Goal: Entertainment & Leisure: Browse casually

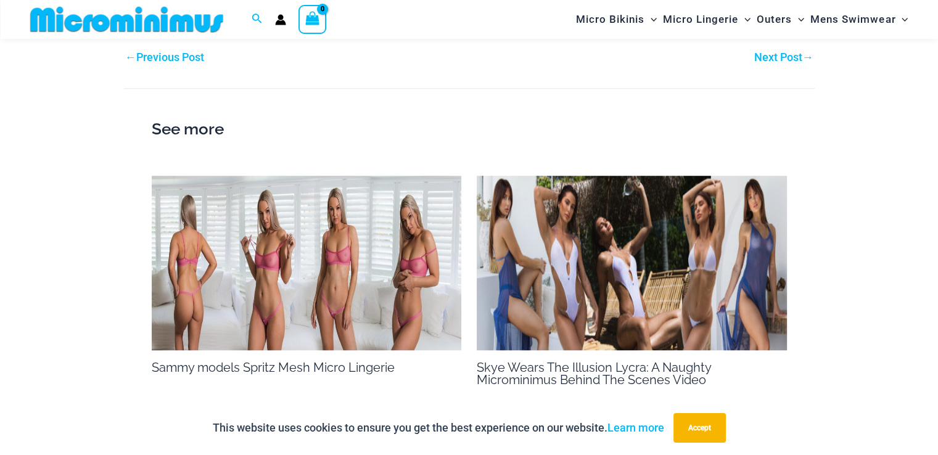
scroll to position [914, 0]
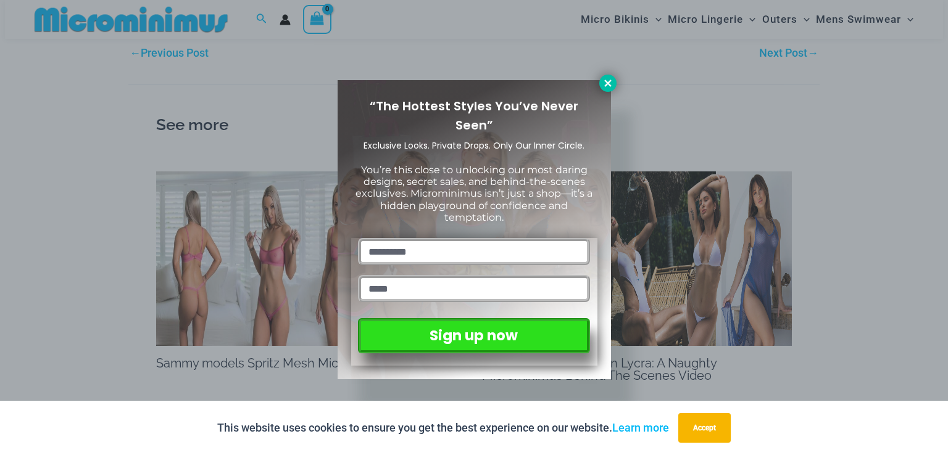
click at [609, 85] on icon at bounding box center [607, 83] width 7 height 7
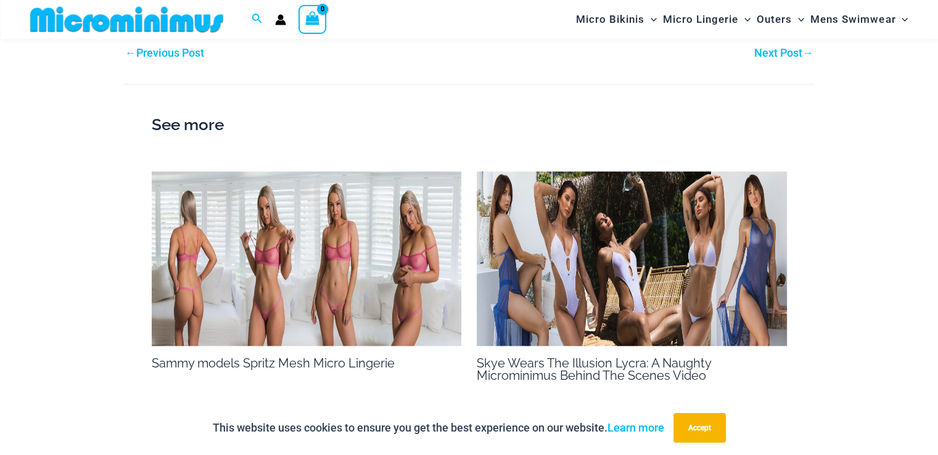
click at [649, 393] on div "See more Sammy models Spritz Mesh Micro Lingerie Behind the Scenes / By otoadmi…" at bounding box center [469, 252] width 691 height 336
click at [664, 228] on img at bounding box center [632, 258] width 310 height 175
click at [290, 230] on img at bounding box center [307, 258] width 310 height 175
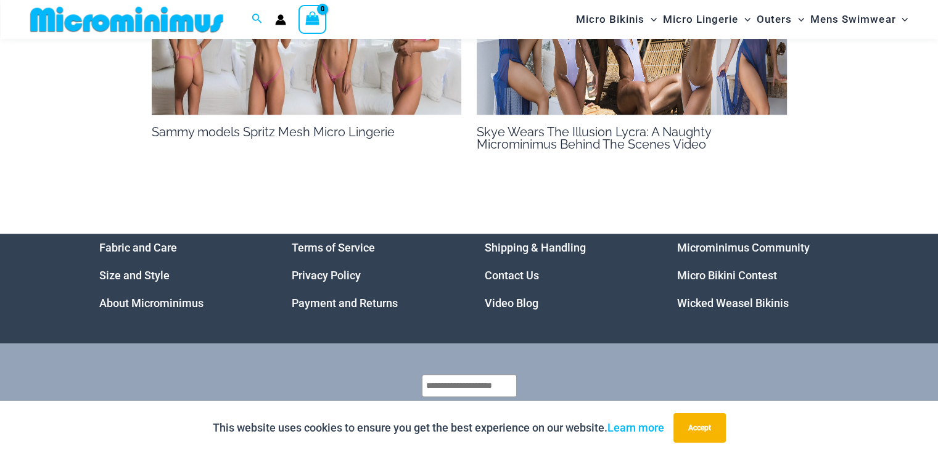
scroll to position [1186, 0]
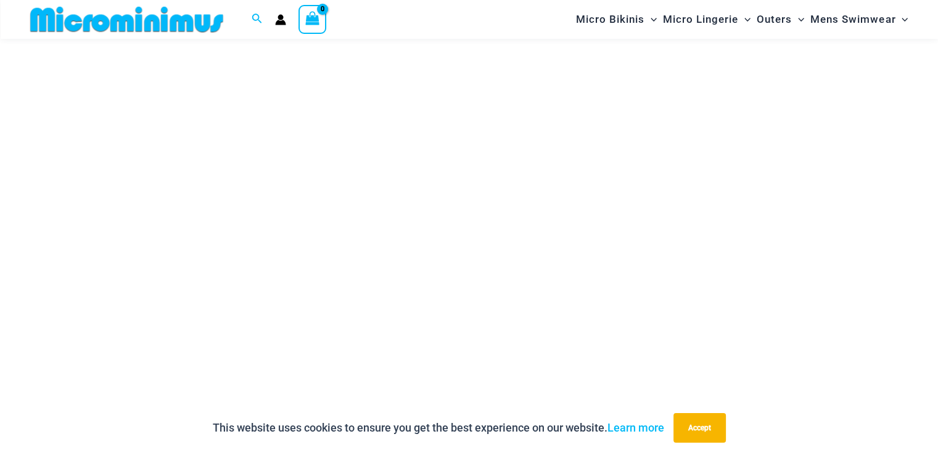
scroll to position [175, 0]
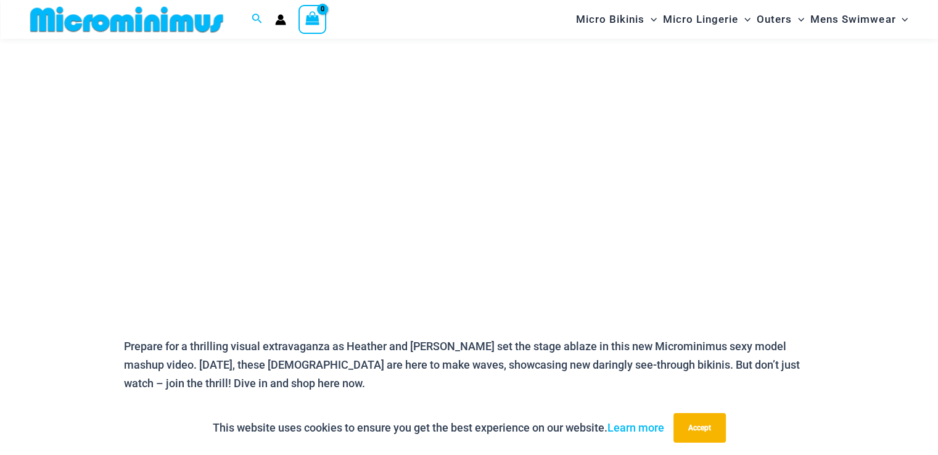
scroll to position [247, 0]
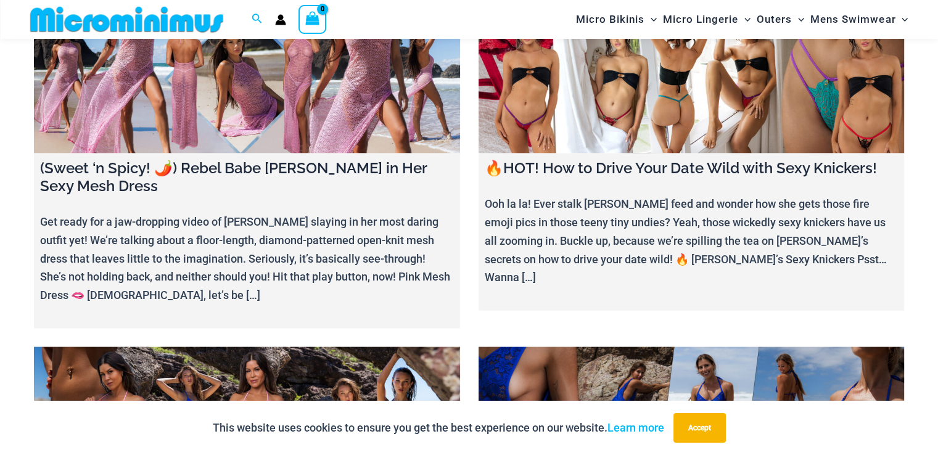
scroll to position [2582, 0]
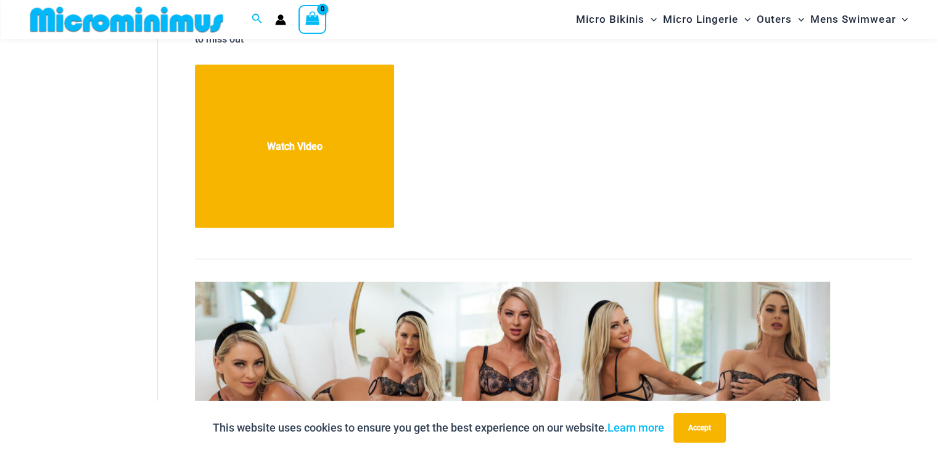
scroll to position [12327, 0]
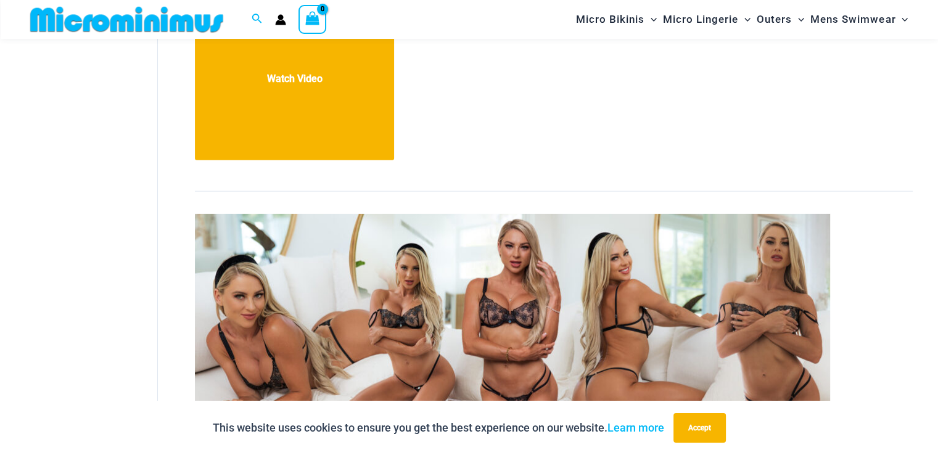
click at [556, 214] on img at bounding box center [512, 325] width 635 height 223
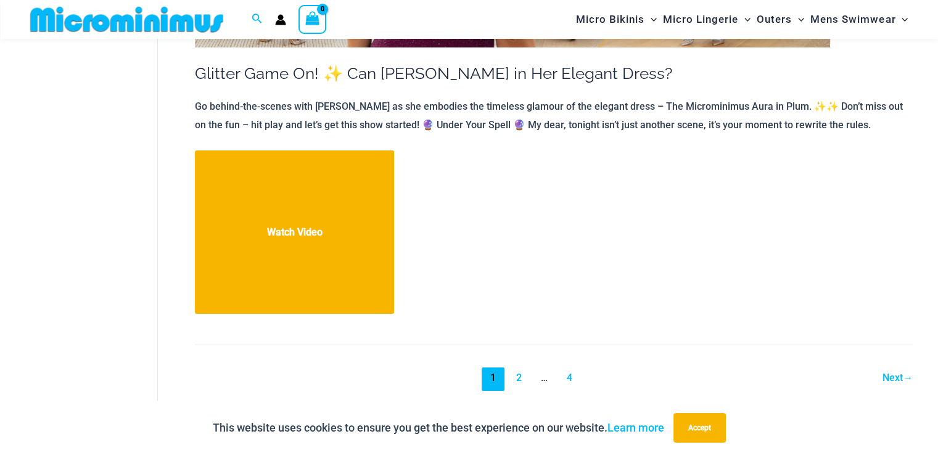
scroll to position [13895, 0]
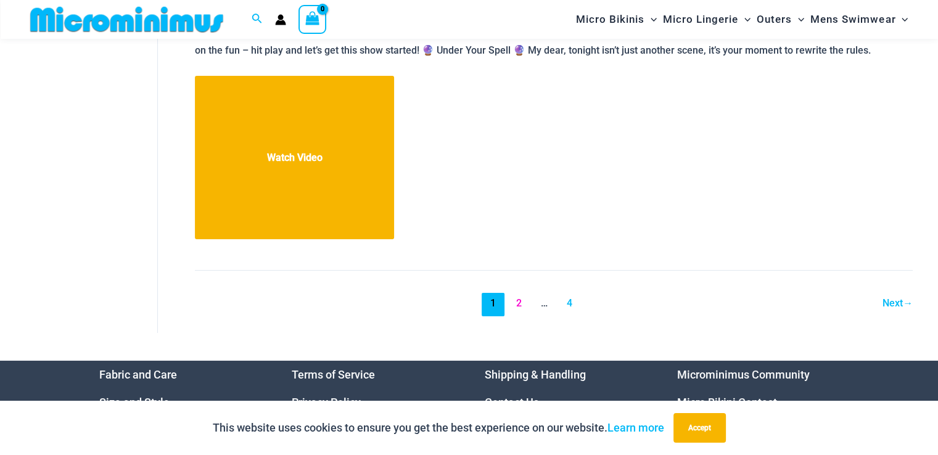
click at [516, 293] on link "2" at bounding box center [518, 304] width 23 height 23
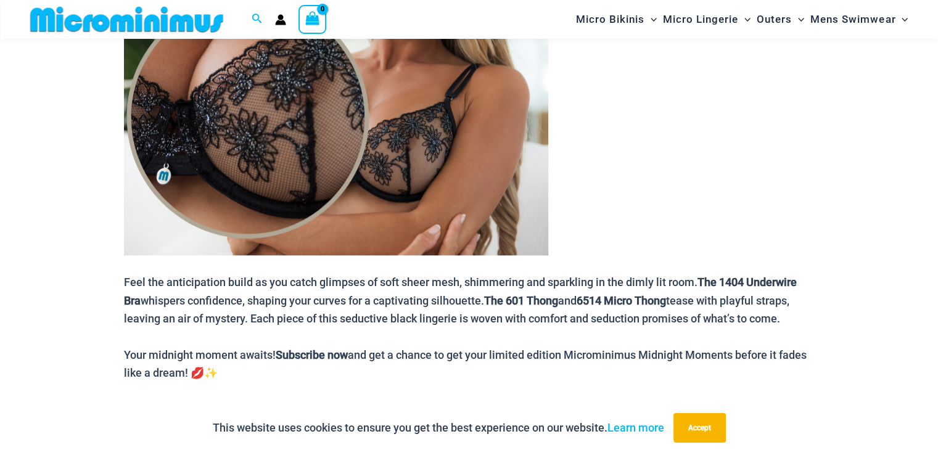
scroll to position [1162, 0]
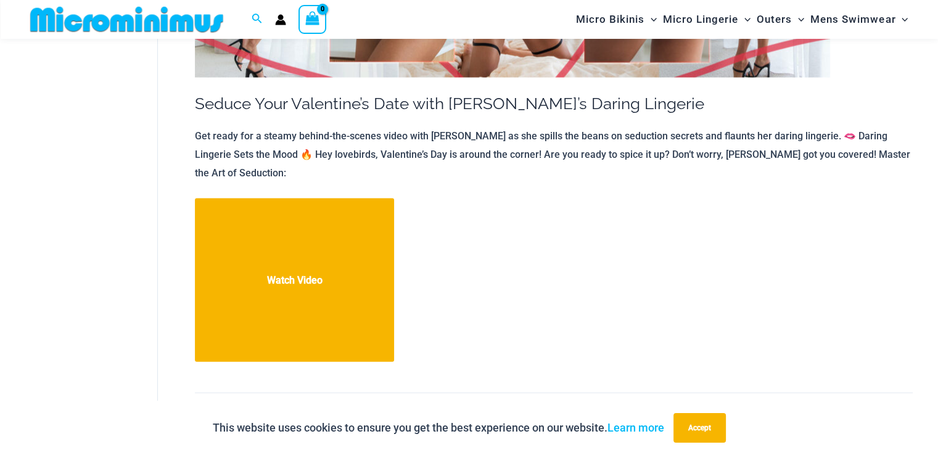
scroll to position [2704, 0]
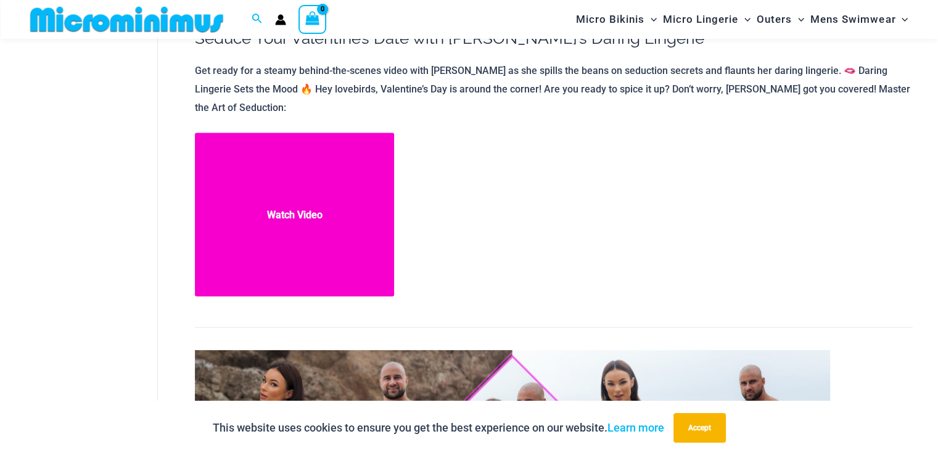
click at [308, 195] on link "Seduce Your Valentine’s Date with Ilana’s Daring Lingerie Watch Video" at bounding box center [294, 214] width 199 height 163
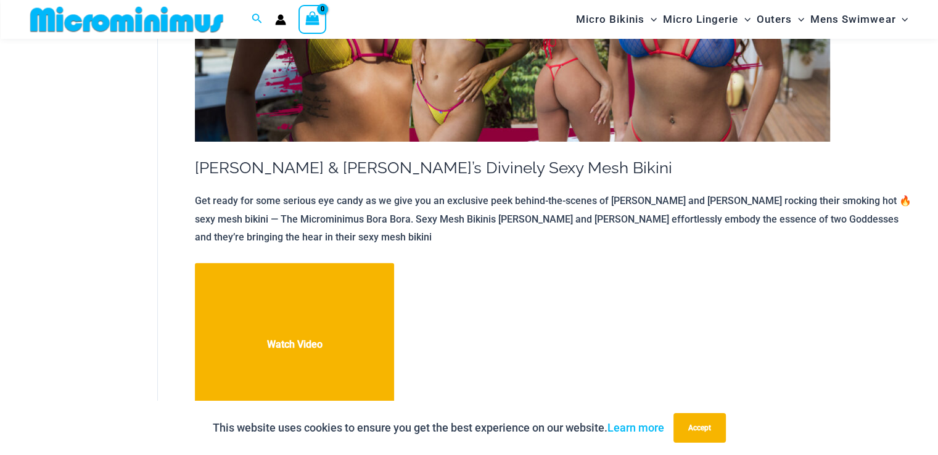
scroll to position [3753, 0]
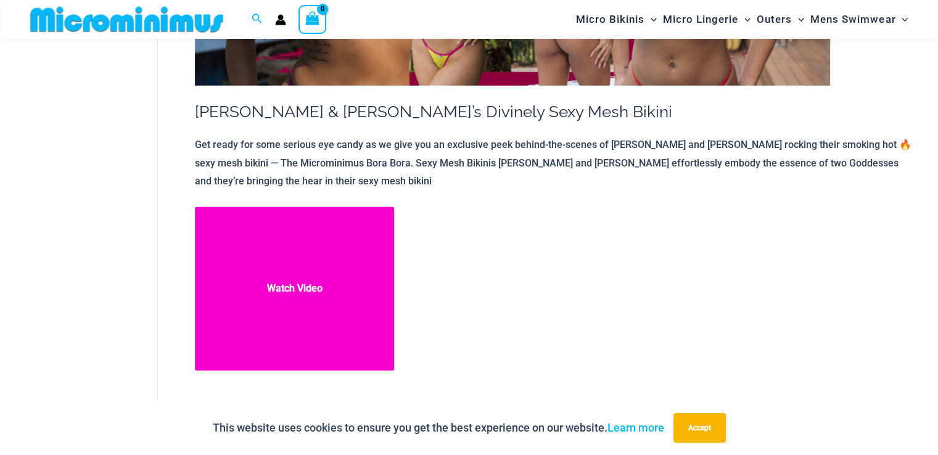
click at [305, 273] on link "Tamika & Tayla’s Divinely Sexy Mesh Bikini Watch Video" at bounding box center [294, 288] width 199 height 163
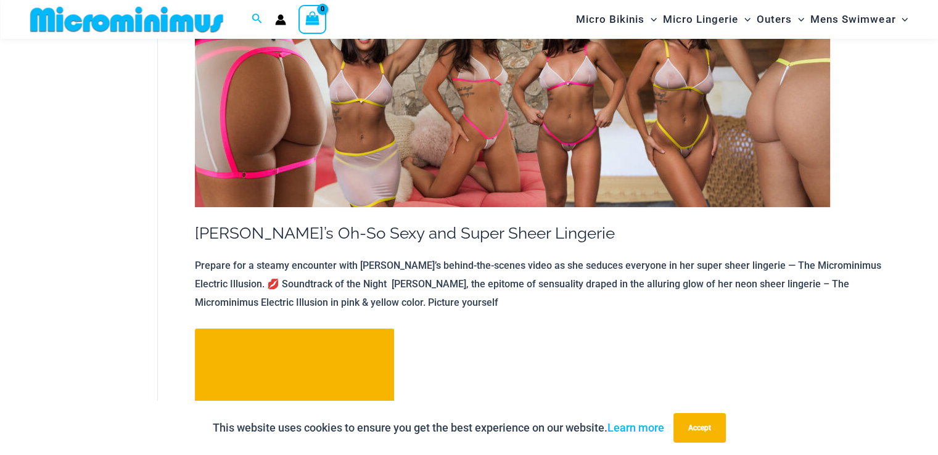
scroll to position [4802, 0]
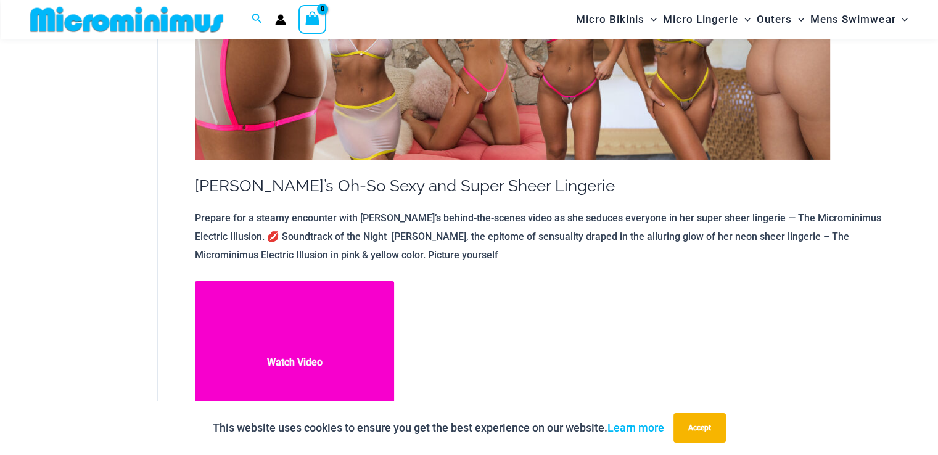
click at [301, 343] on link "Amy’s Oh-So Sexy and Super Sheer Lingerie Watch Video" at bounding box center [294, 362] width 199 height 163
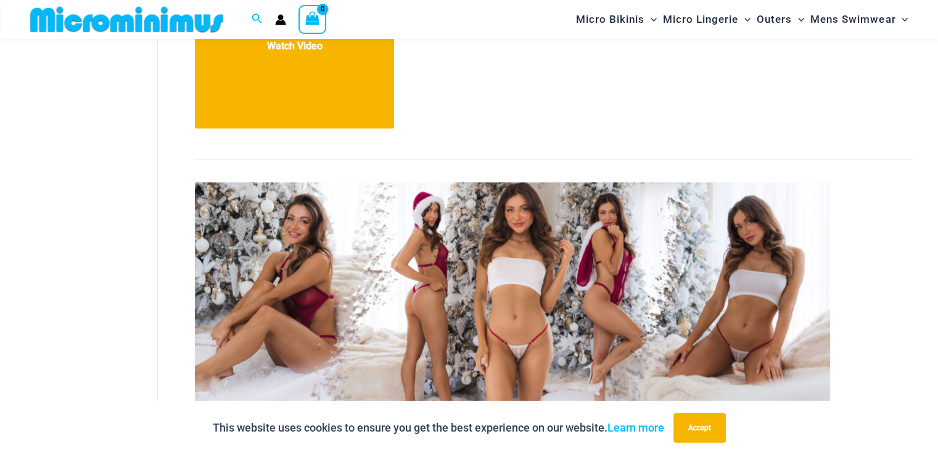
scroll to position [6838, 0]
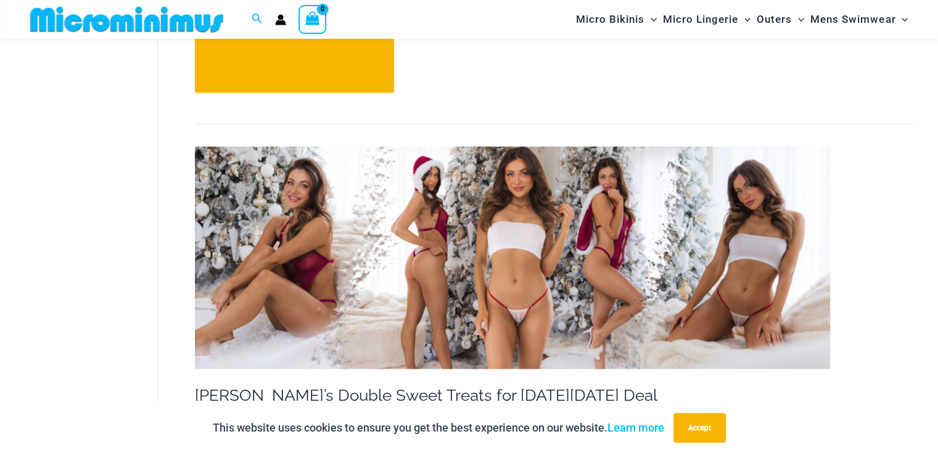
click at [543, 234] on img at bounding box center [512, 257] width 635 height 223
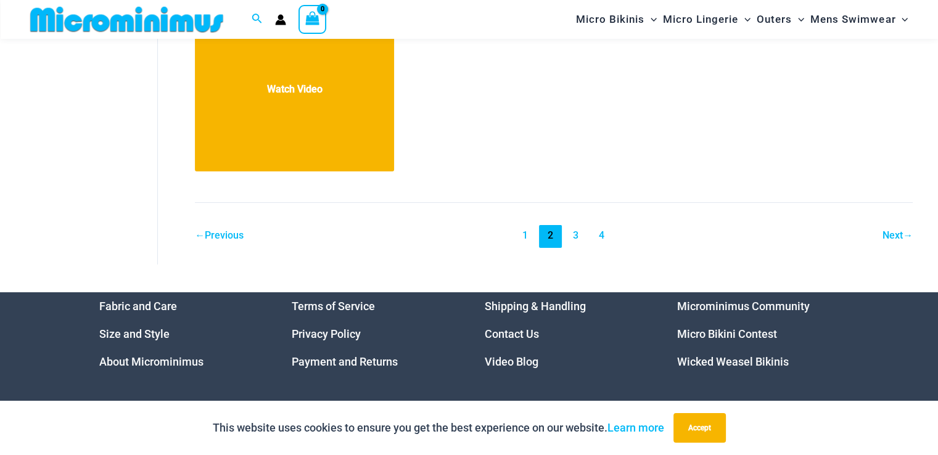
scroll to position [14055, 0]
click at [576, 225] on link "3" at bounding box center [575, 236] width 23 height 23
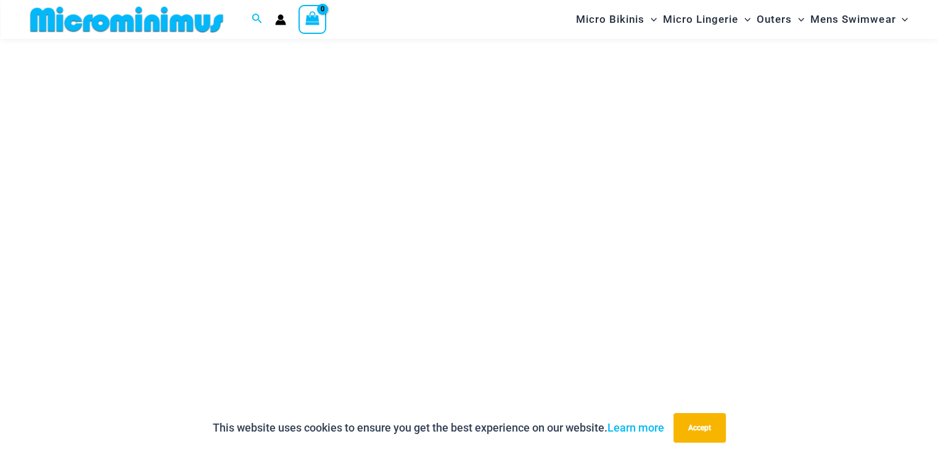
scroll to position [175, 0]
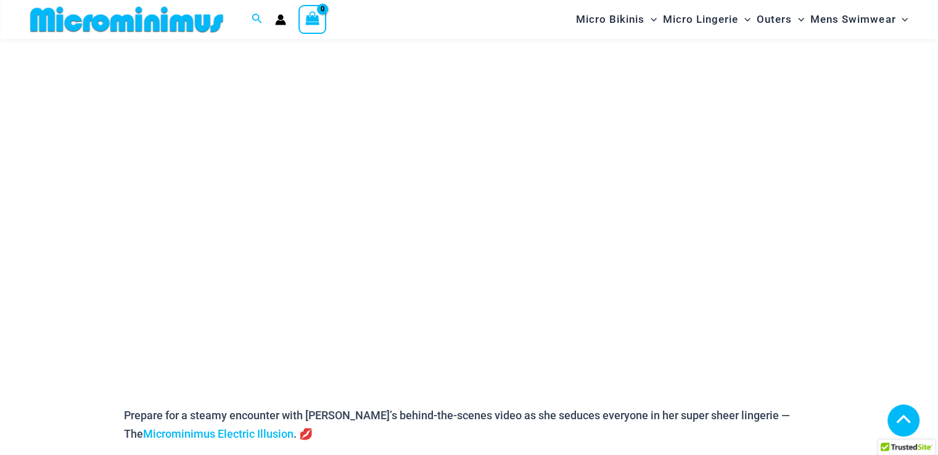
scroll to position [238, 0]
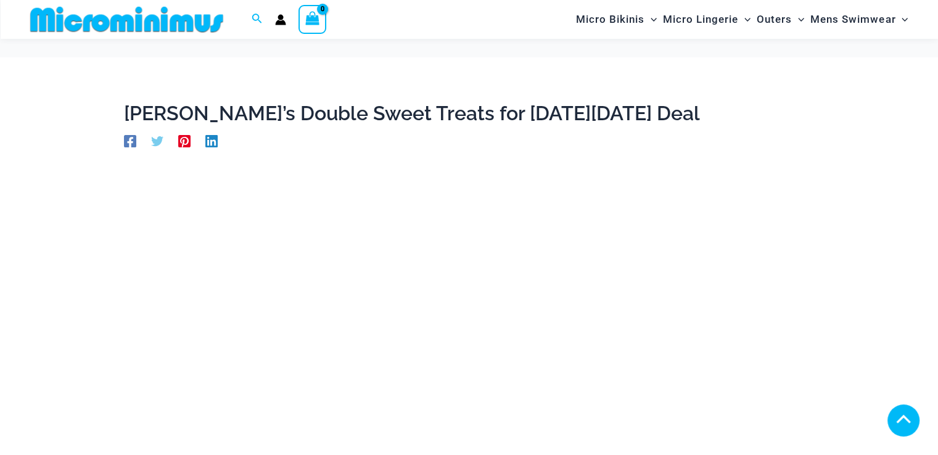
scroll to position [236, 0]
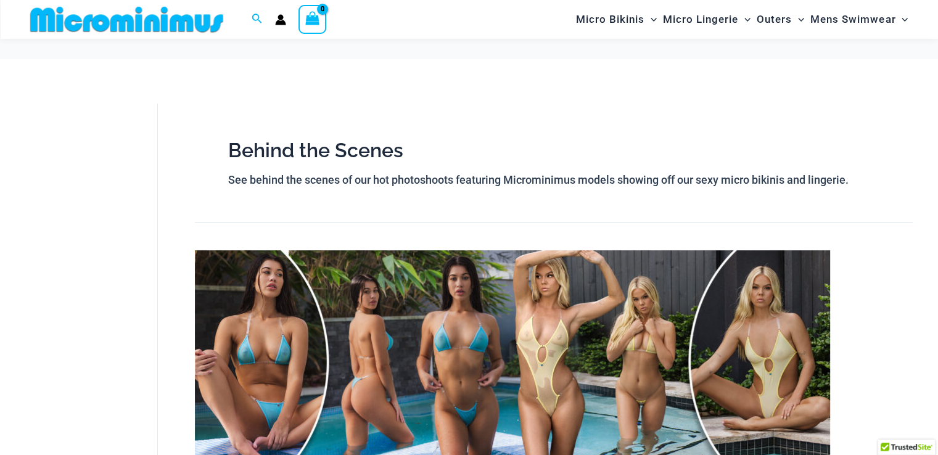
scroll to position [174, 0]
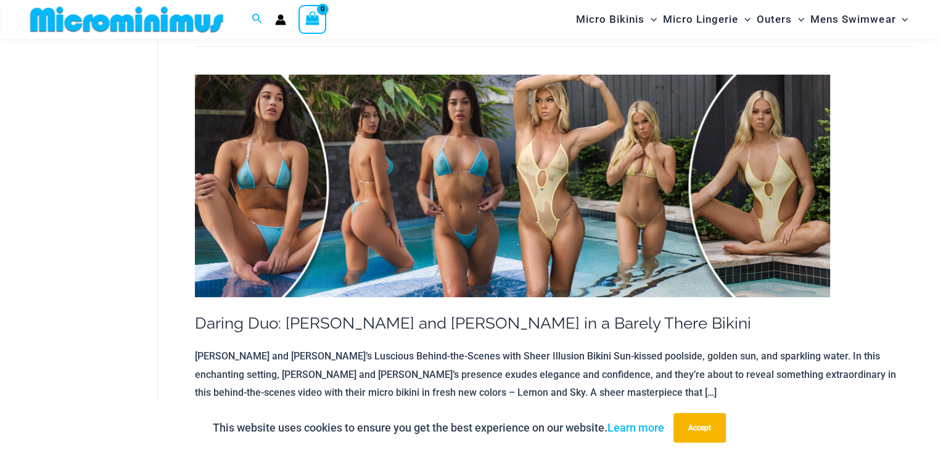
click at [564, 188] on img at bounding box center [512, 186] width 635 height 223
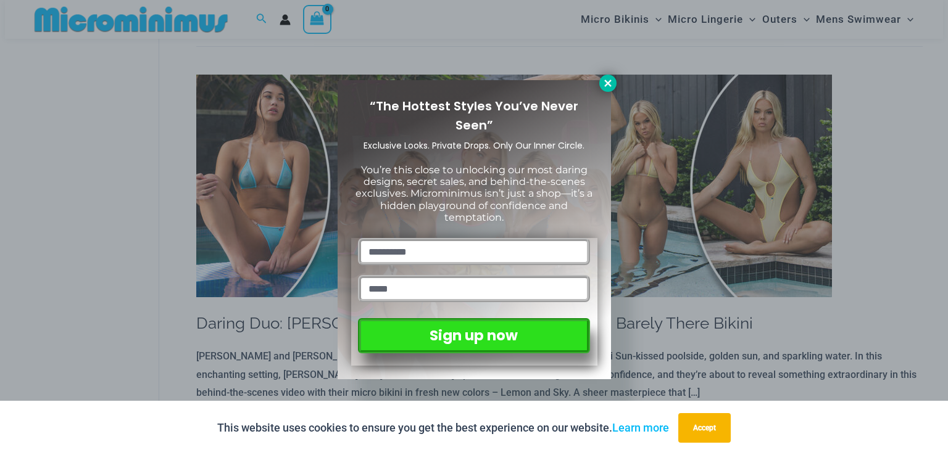
click at [607, 85] on icon at bounding box center [607, 83] width 11 height 11
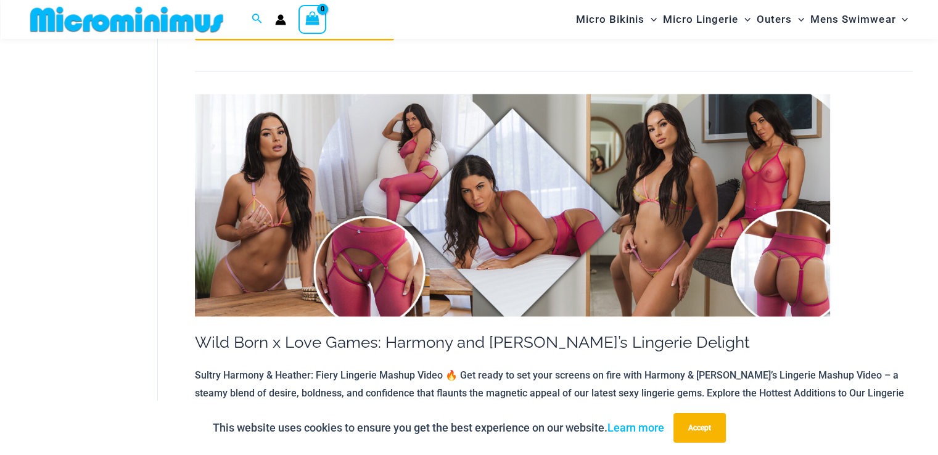
scroll to position [1963, 0]
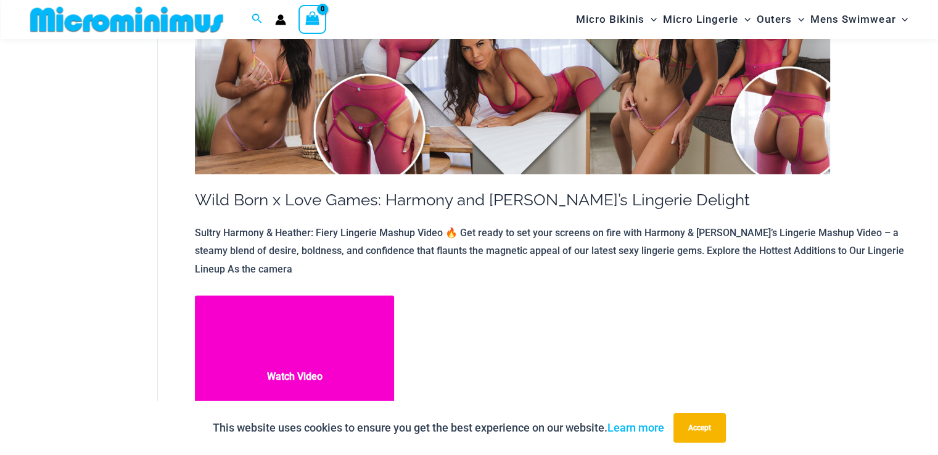
click at [289, 369] on link "Wild Born x Love Games: Harmony and Heather’s Lingerie Delight Watch Video" at bounding box center [294, 376] width 199 height 163
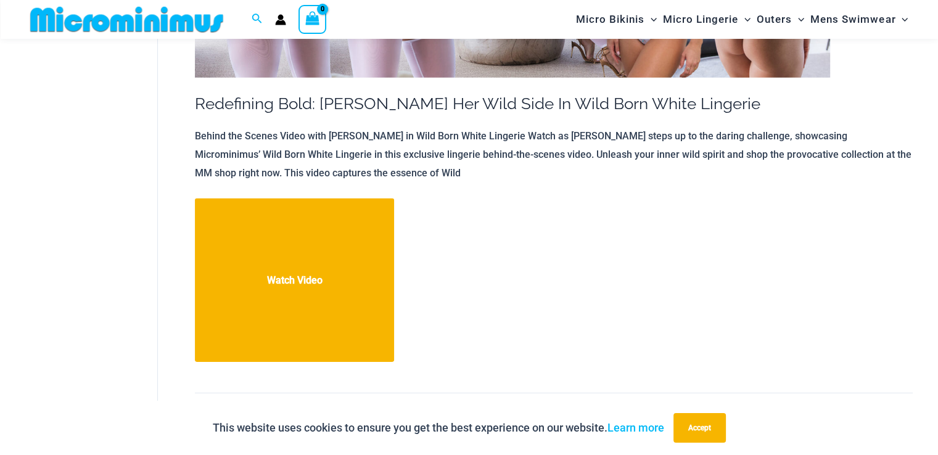
scroll to position [3752, 0]
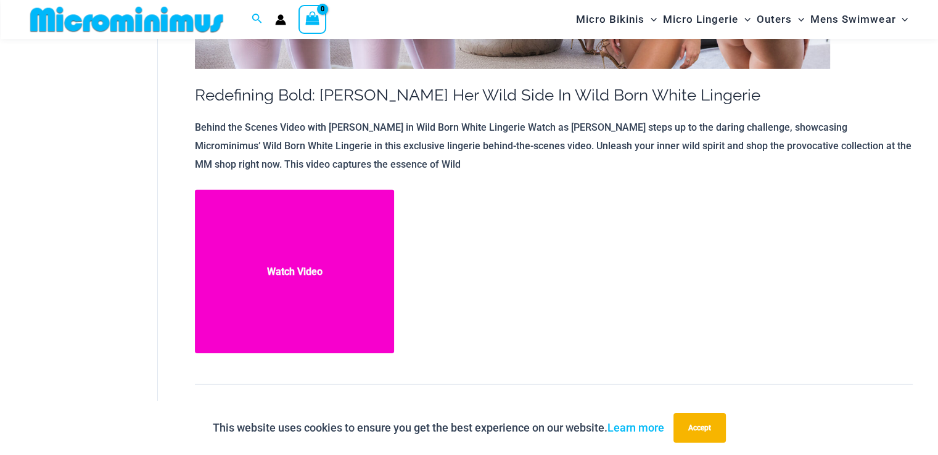
click at [325, 270] on link "Redefining Bold: Heather Unleashes Her Wild Side In Wild Born White Lingerie Wa…" at bounding box center [294, 271] width 199 height 163
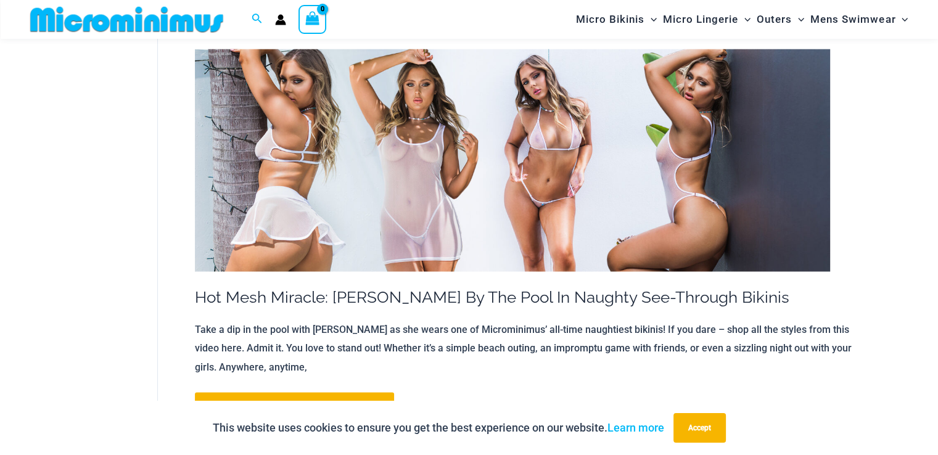
scroll to position [11401, 0]
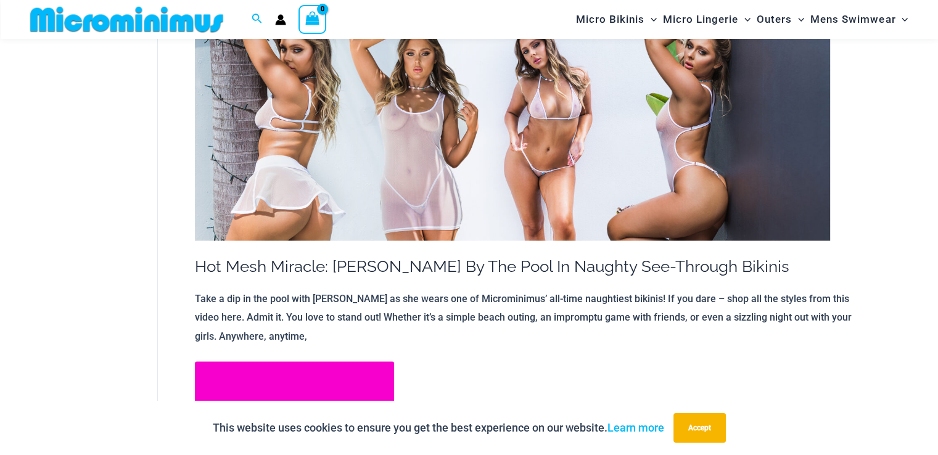
click at [283, 361] on link "Hot Mesh Miracle: Jadey Sizzles By The Pool In Naughty See-Through Bikinis Watc…" at bounding box center [294, 442] width 199 height 163
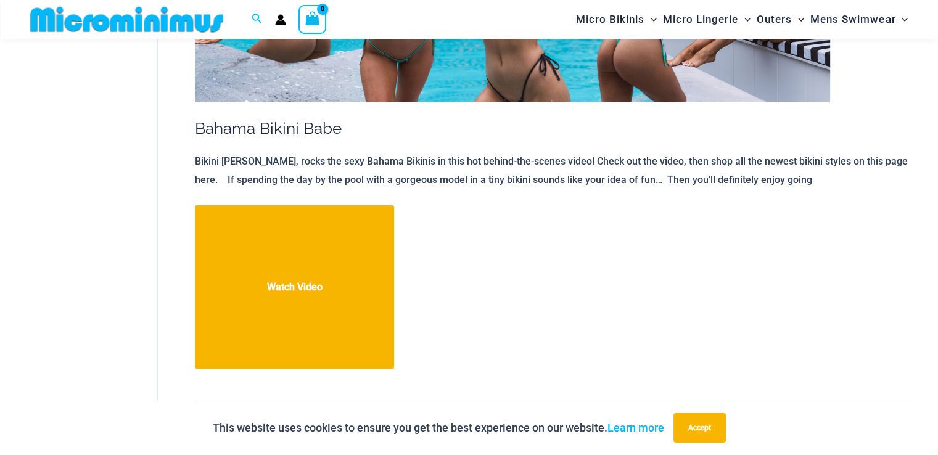
scroll to position [13807, 0]
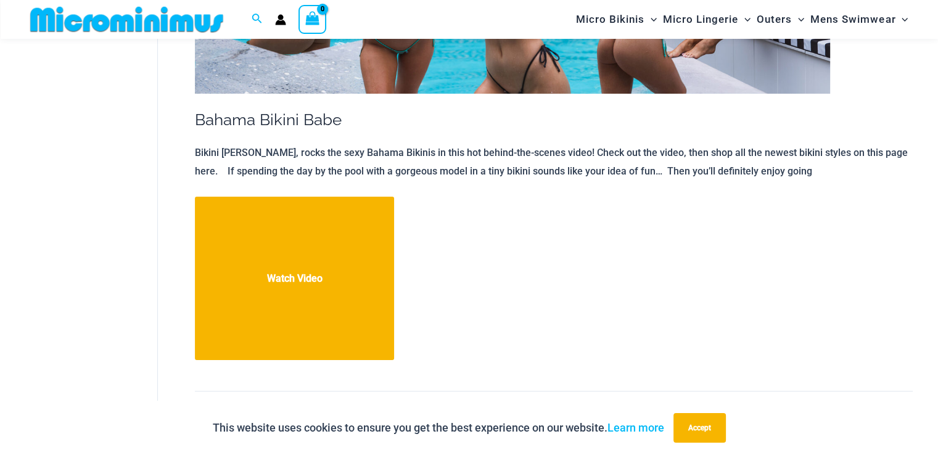
click at [601, 414] on link "4" at bounding box center [601, 425] width 23 height 23
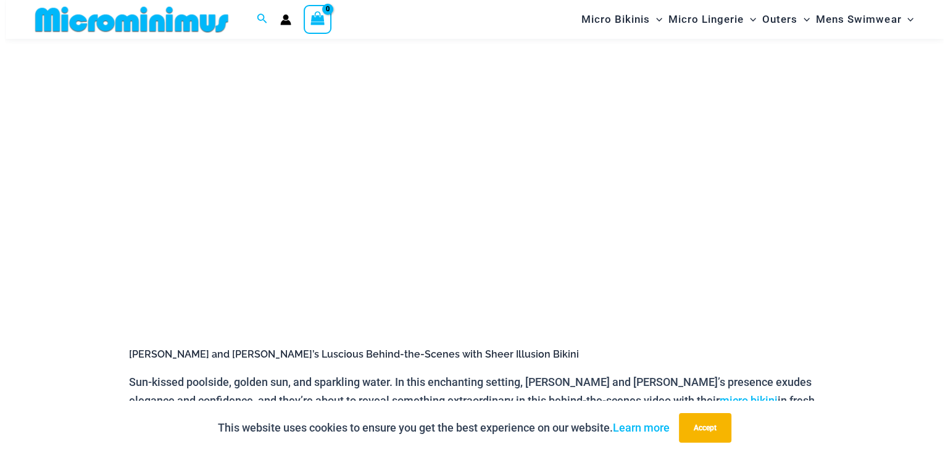
scroll to position [237, 0]
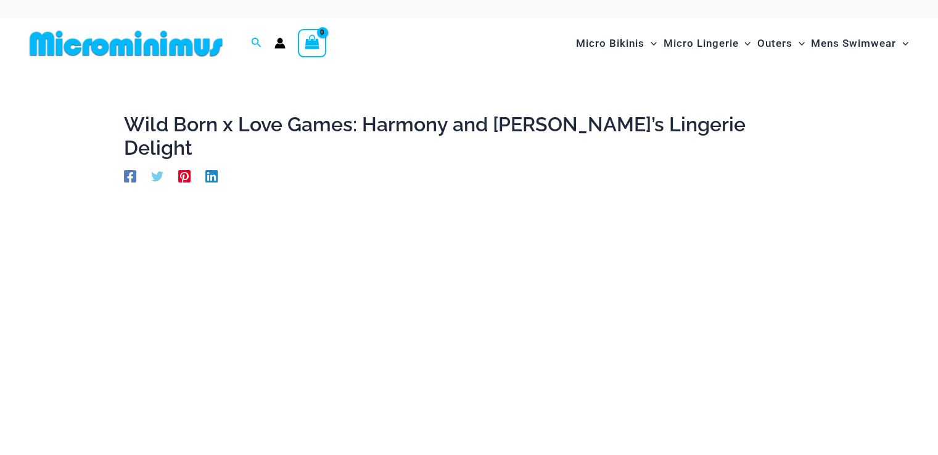
scroll to position [175, 0]
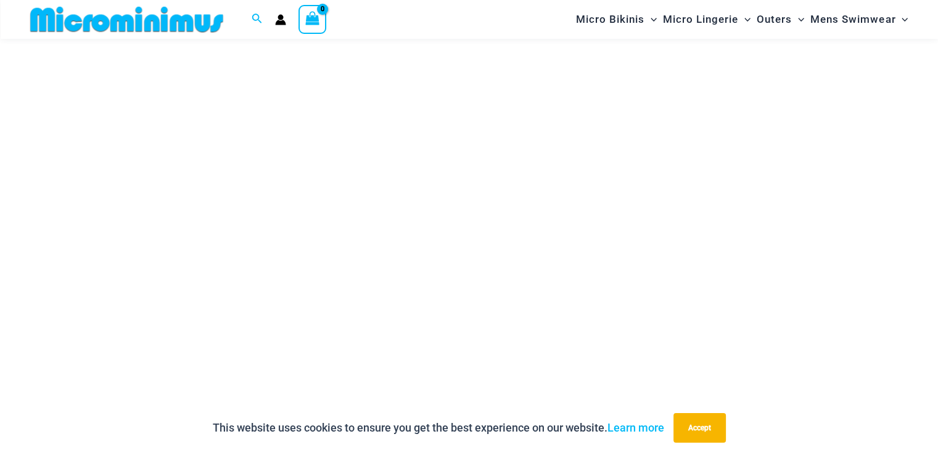
scroll to position [175, 0]
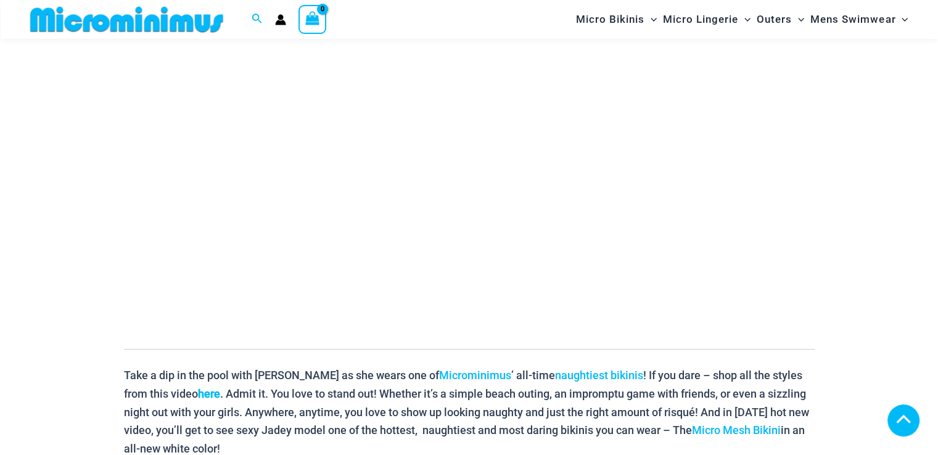
scroll to position [236, 0]
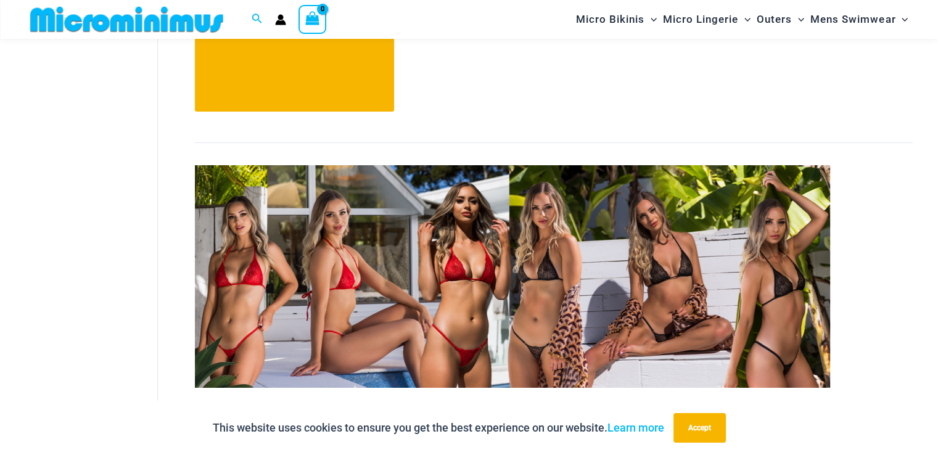
scroll to position [4185, 0]
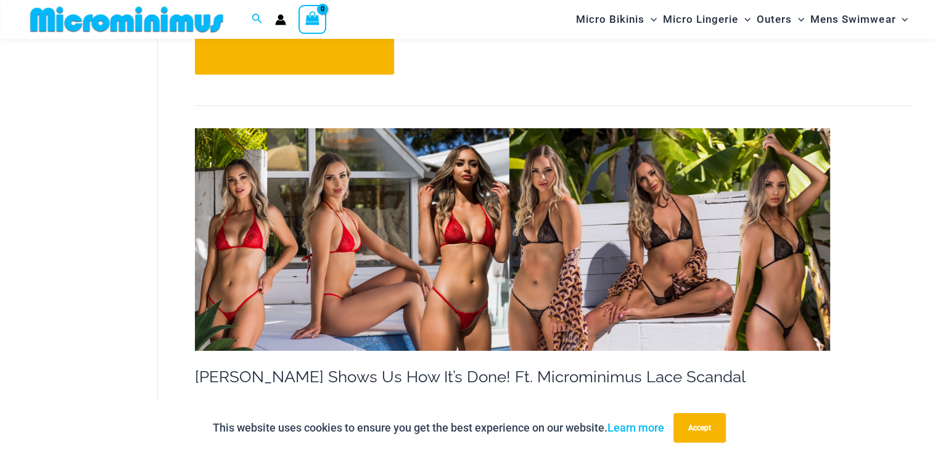
click at [584, 214] on img at bounding box center [512, 239] width 635 height 223
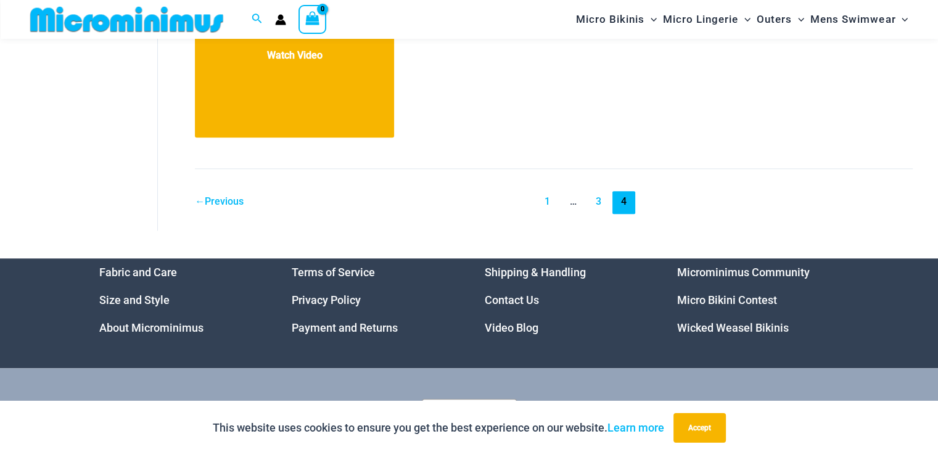
scroll to position [5814, 0]
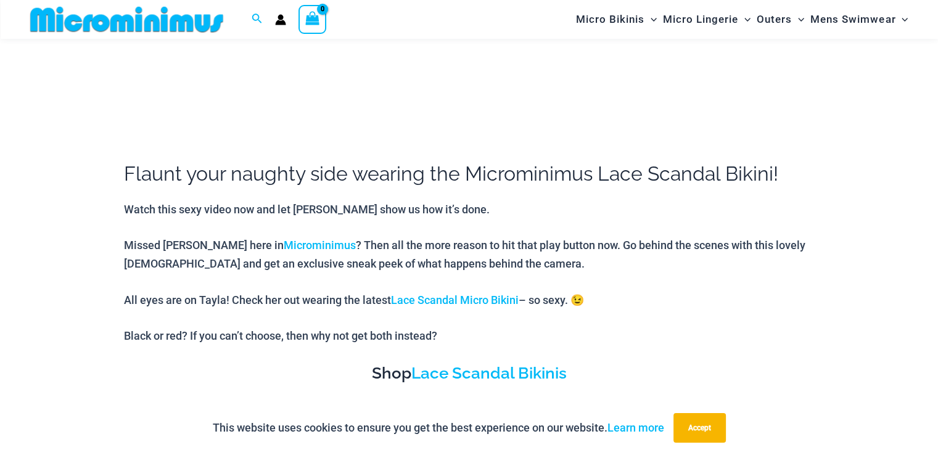
scroll to position [421, 0]
